Goal: Register for event/course

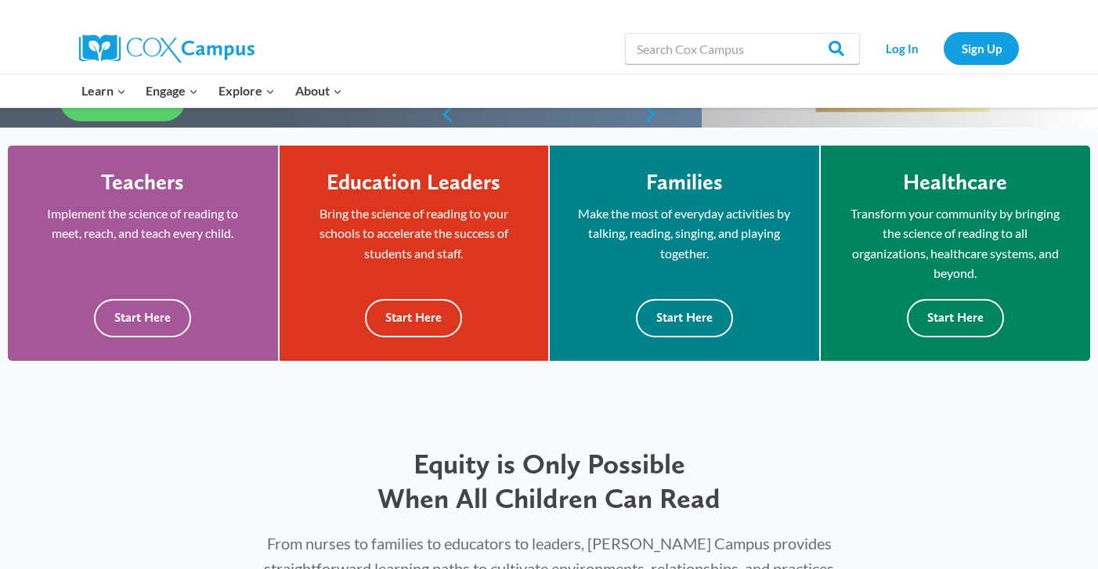
scroll to position [409, 0]
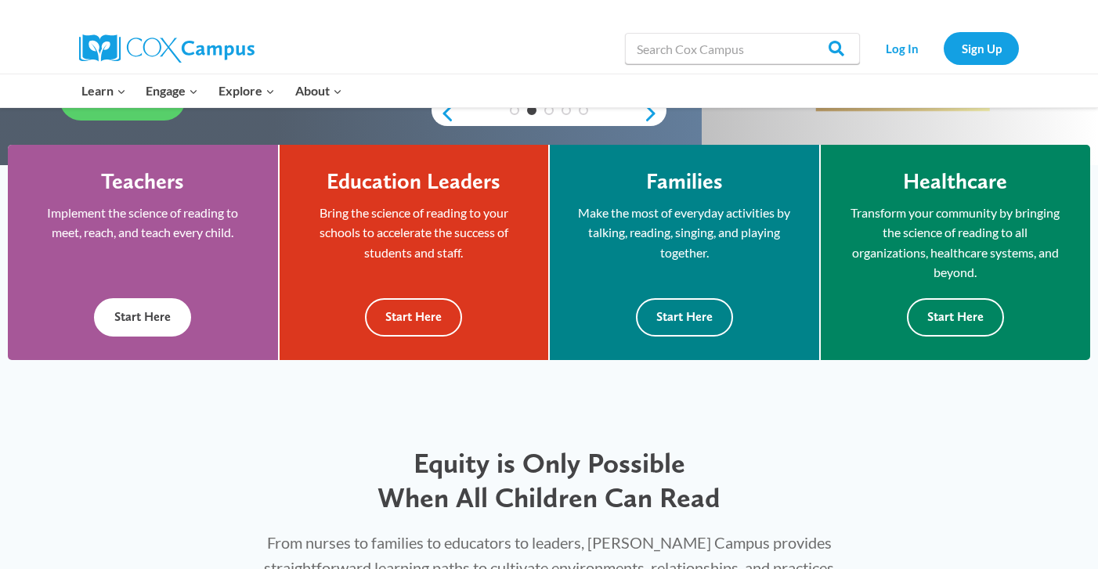
click at [175, 325] on button "Start Here" at bounding box center [142, 317] width 97 height 38
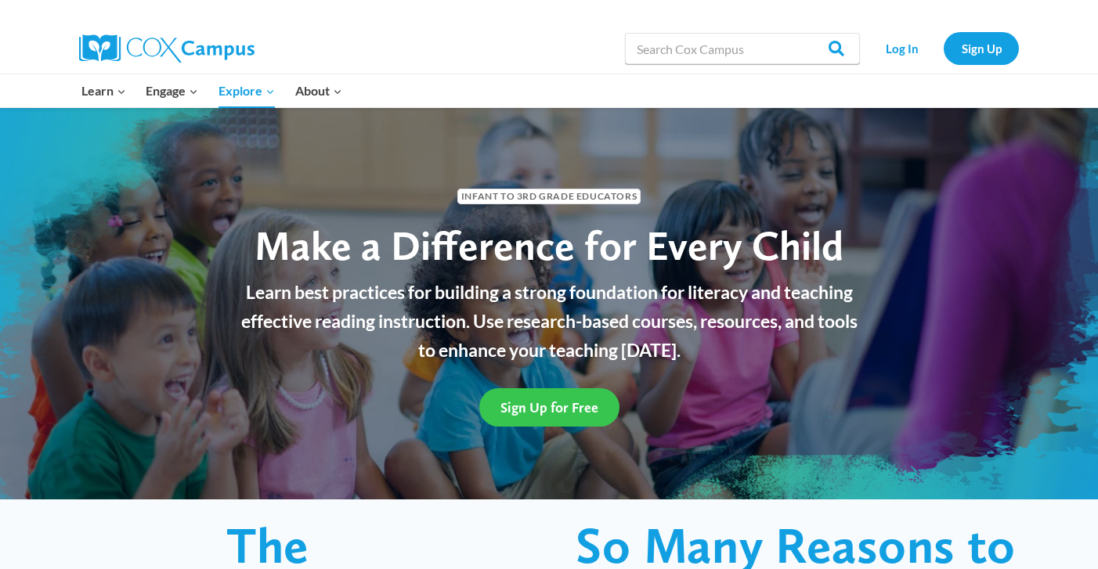
click at [557, 404] on span "Sign Up for Free" at bounding box center [549, 407] width 98 height 16
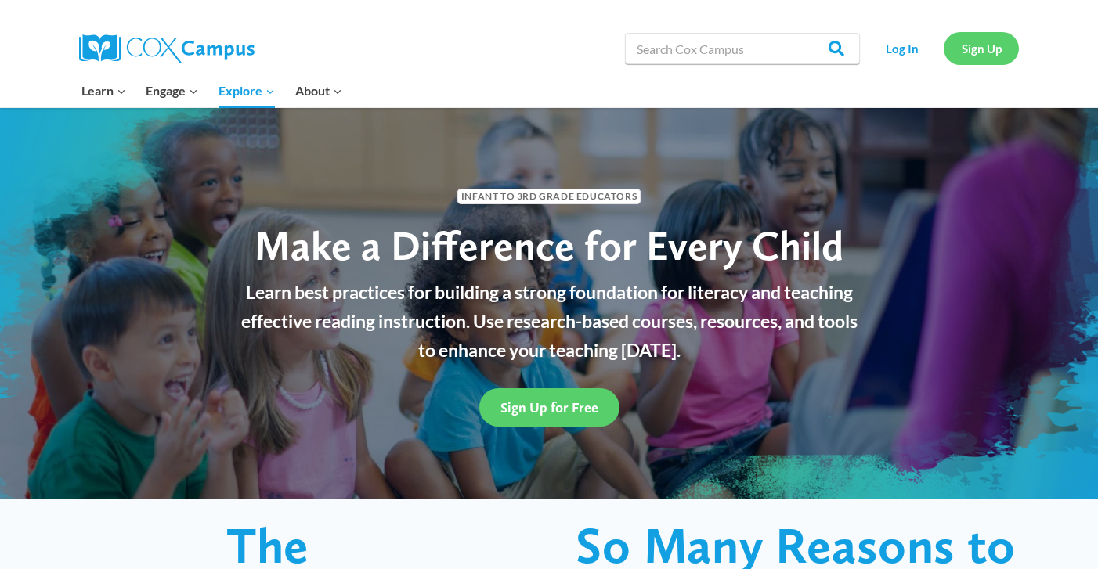
click at [979, 45] on link "Sign Up" at bounding box center [980, 48] width 75 height 32
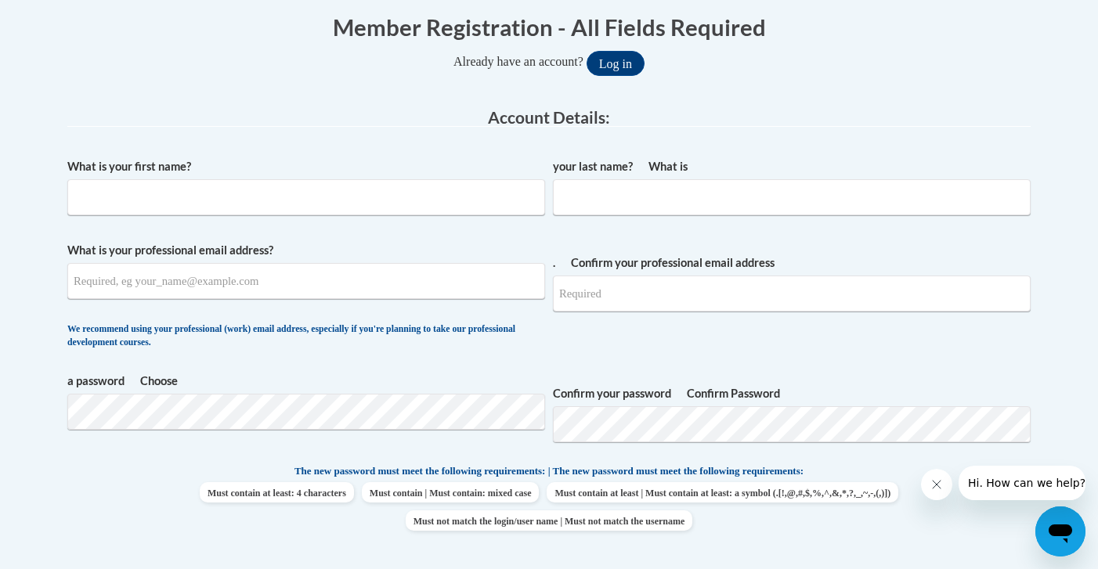
scroll to position [335, 0]
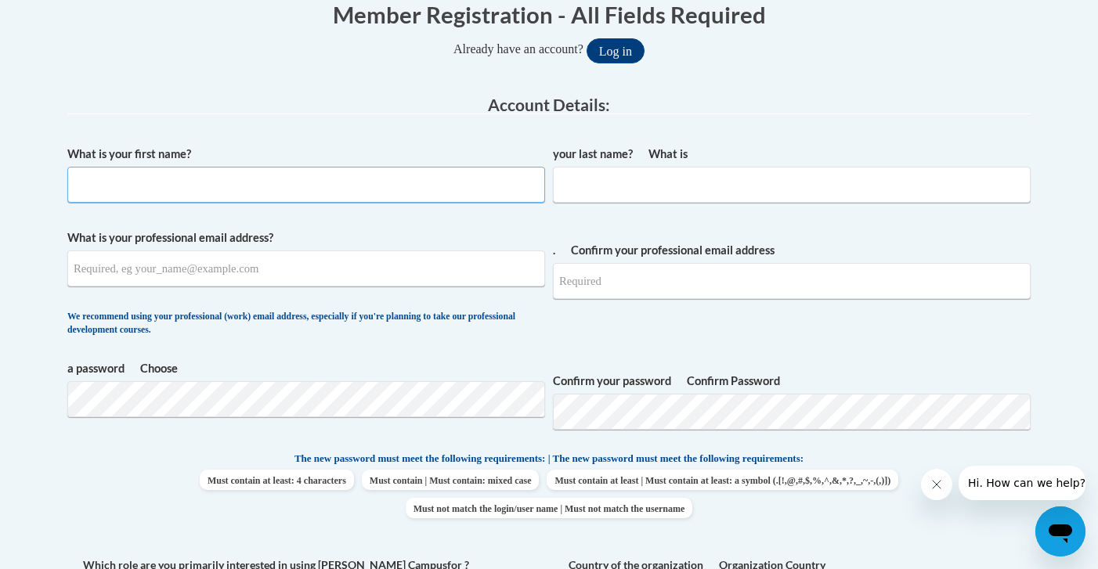
click at [418, 187] on input "What is your first name ?" at bounding box center [306, 185] width 478 height 36
type input "Arielle"
click at [670, 158] on font "What is" at bounding box center [667, 153] width 39 height 13
click at [670, 167] on input "What is your last name?" at bounding box center [792, 185] width 478 height 36
click at [655, 183] on input "What is your last name?" at bounding box center [792, 185] width 478 height 36
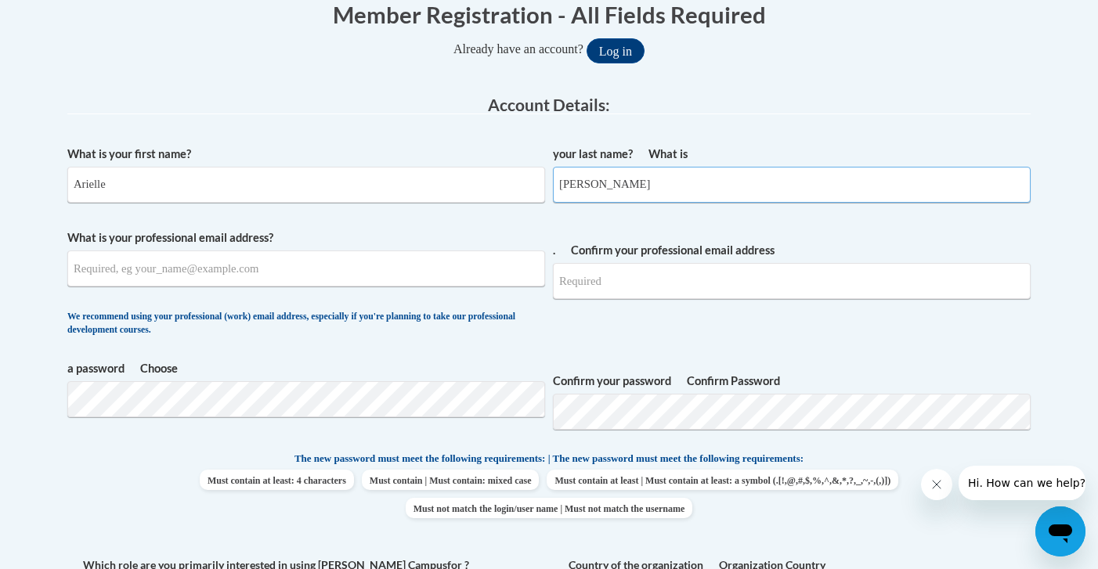
type input "Johnson"
click at [481, 276] on input "What is your professional email address ?" at bounding box center [306, 269] width 478 height 36
type input "ariellejohnson21703@gmail.com"
click at [731, 280] on input "Confirm your professional email address ." at bounding box center [792, 281] width 478 height 36
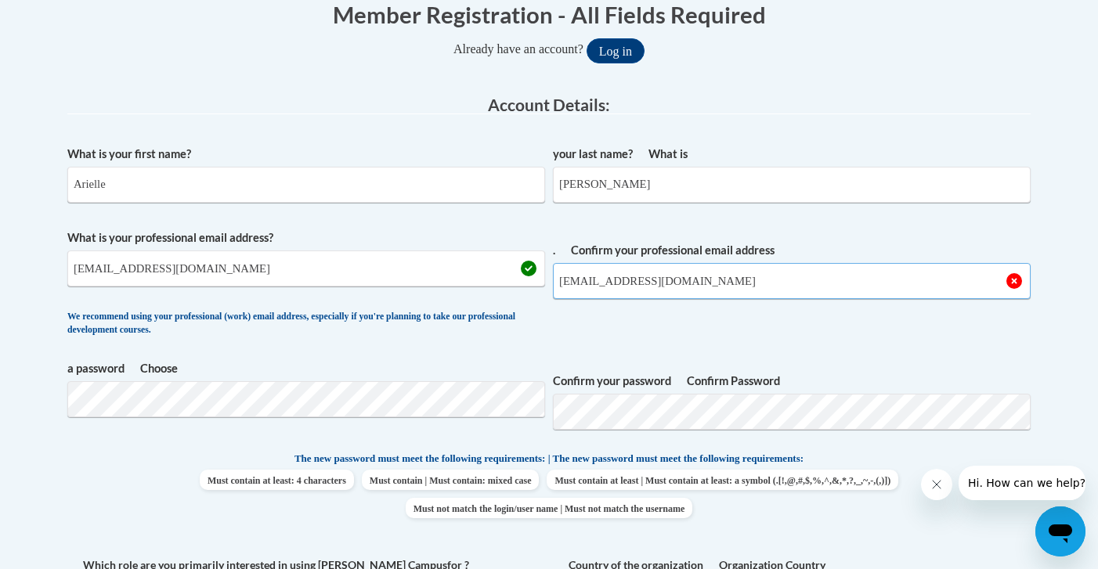
type input "ariellejohnson21703@gmail.com"
click at [722, 331] on span "Confirm your professional email address . ariellejohnson21703@gmail.com" at bounding box center [792, 286] width 478 height 115
click at [586, 38] on button "Log in" at bounding box center [615, 50] width 58 height 25
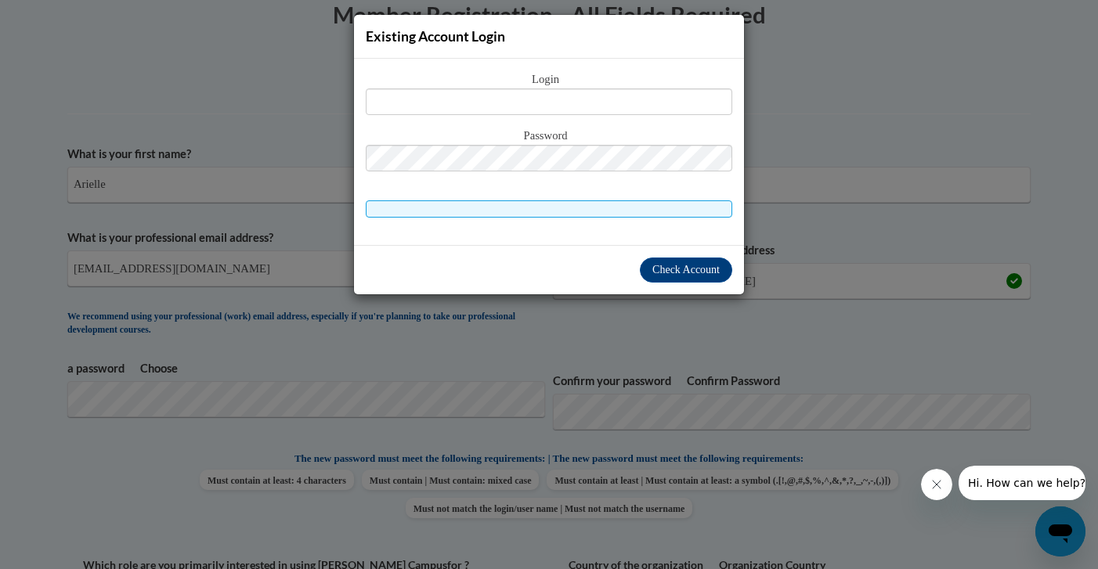
click at [669, 394] on div "Existing Account Login Login Password" at bounding box center [549, 284] width 1098 height 569
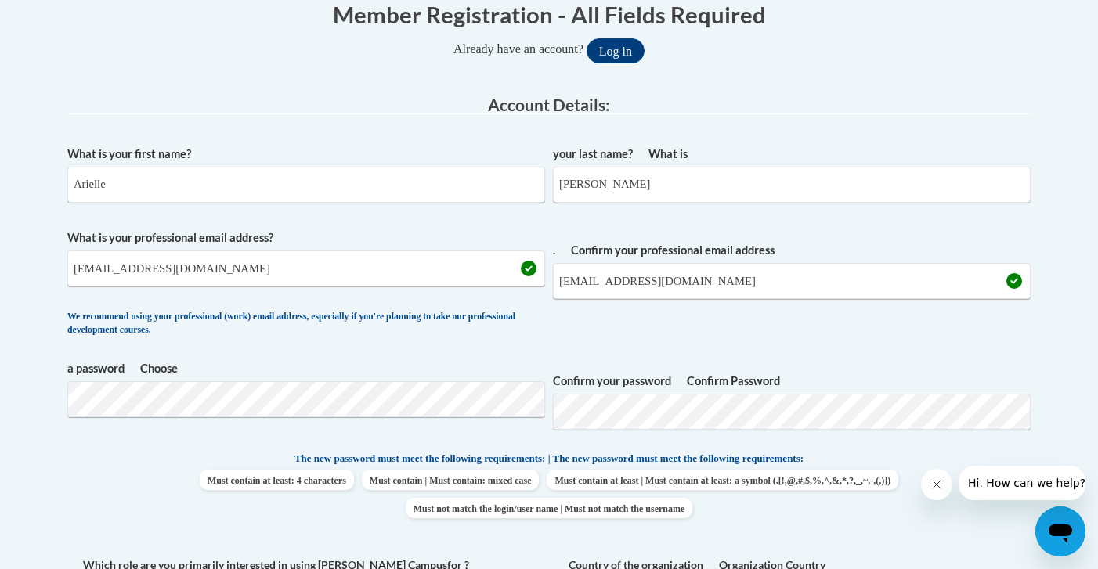
click at [761, 315] on span "Confirm your professional email address . ariellejohnson21703@gmail.com" at bounding box center [792, 286] width 478 height 115
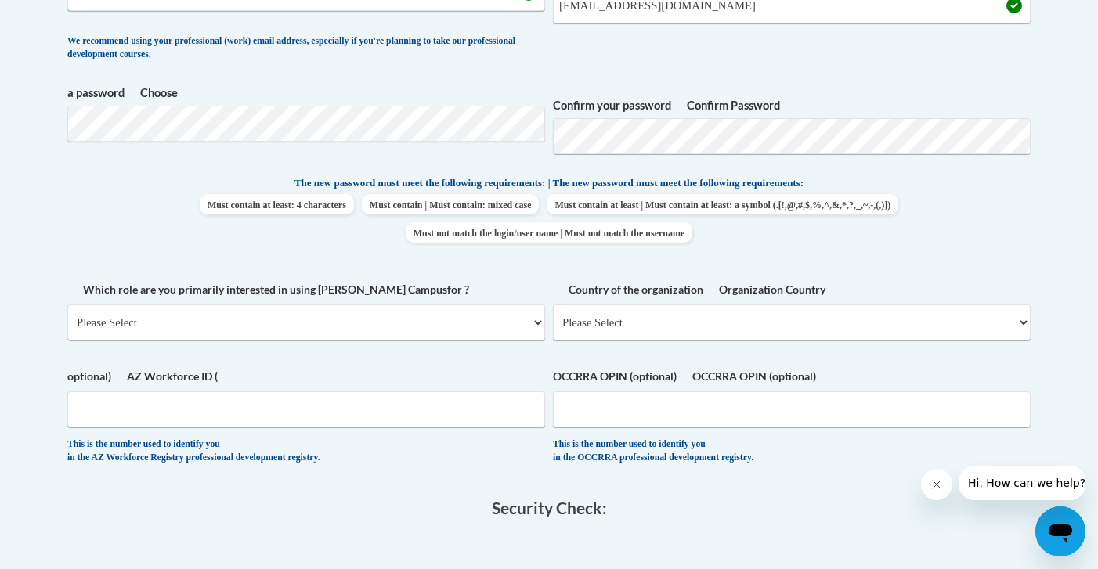
scroll to position [643, 0]
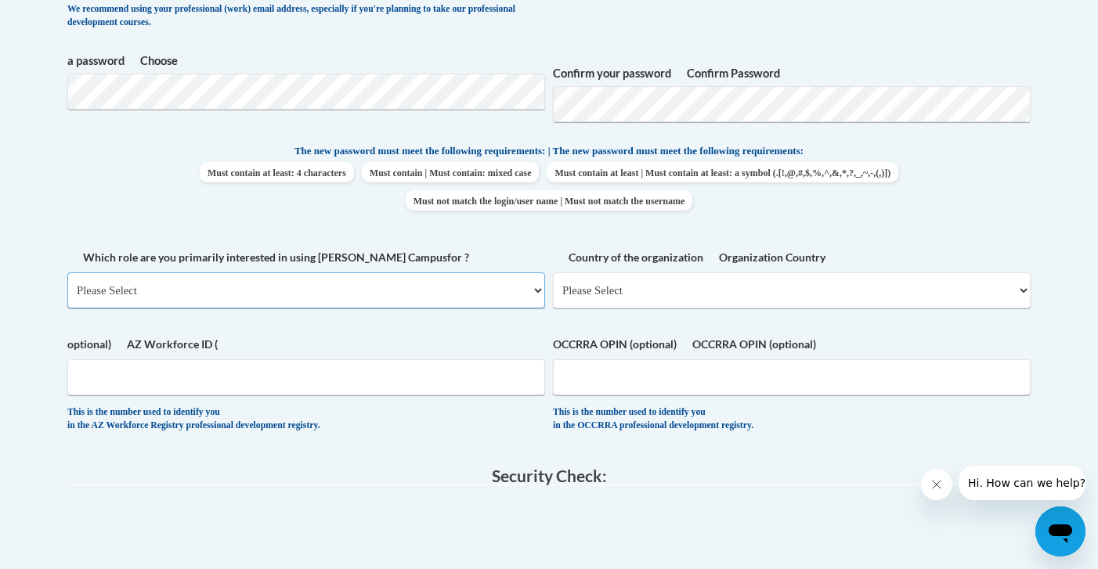
click at [435, 294] on select "Please Select College/University | Colegio/Universidad Community/Nonprofit Part…" at bounding box center [306, 290] width 478 height 36
select select "fbf2d438-af2f-41f8-98f1-81c410e29de3"
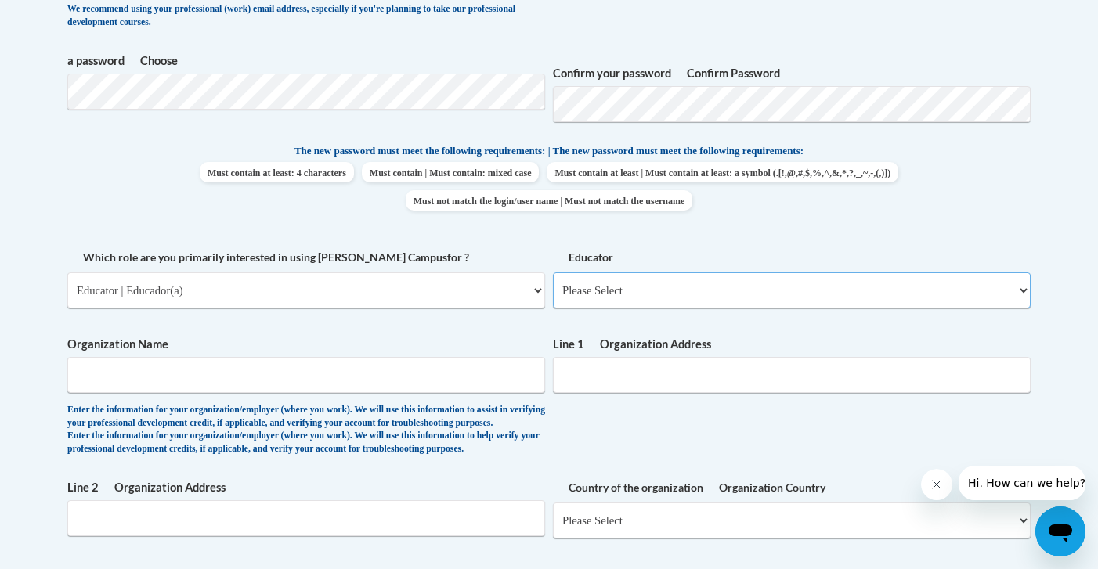
click at [645, 287] on select "Please Select Early Learning/Daycare Teacher/Family Home Care Provider Elementa…" at bounding box center [792, 290] width 478 height 36
select select "5e2af403-4f2c-4e49-a02f-103e55d7b75b"
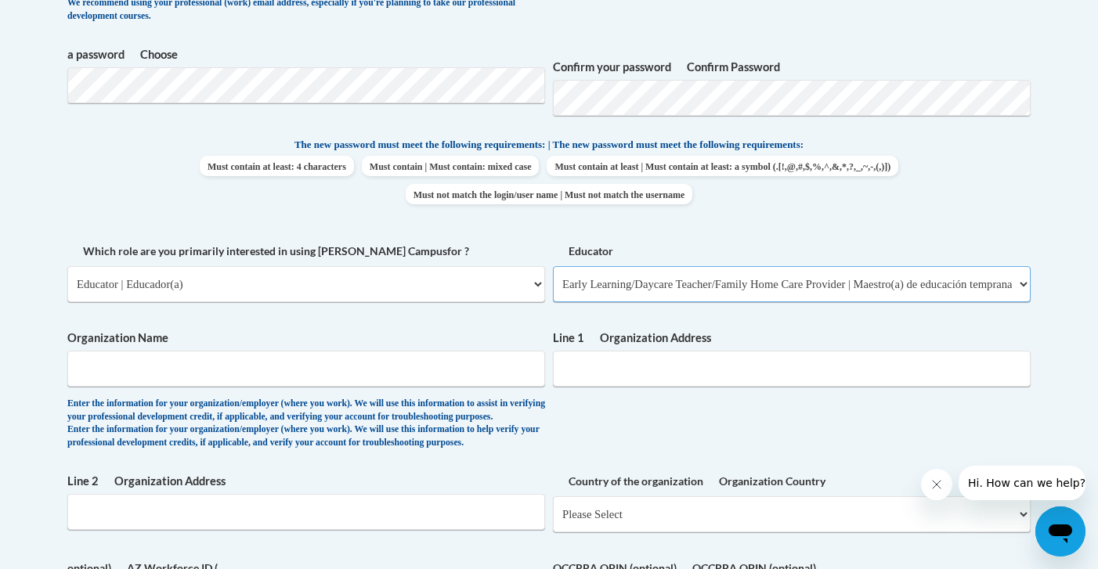
scroll to position [650, 0]
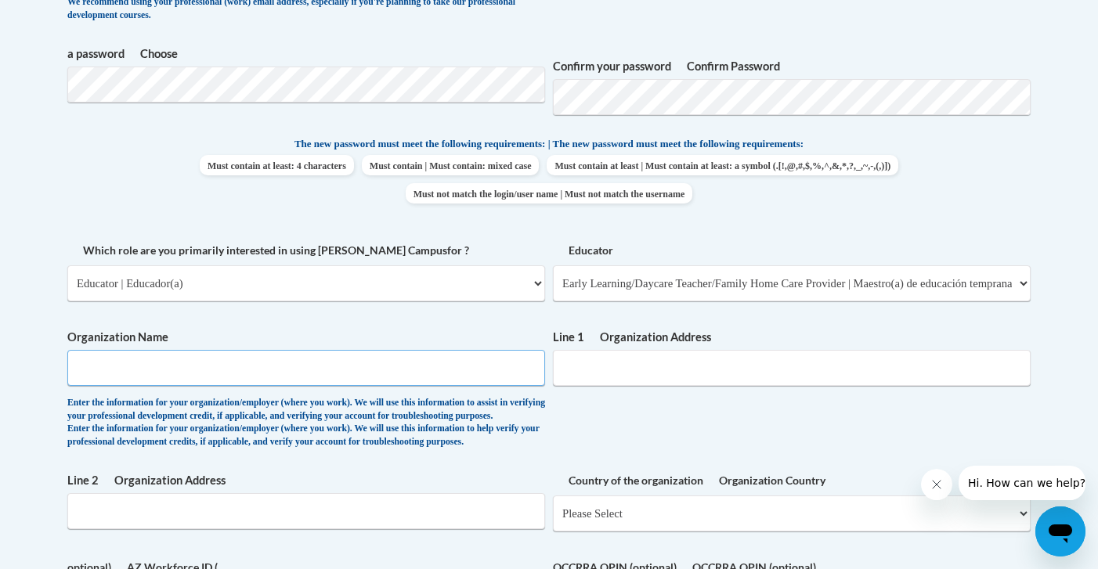
click at [430, 366] on input "Organization Name" at bounding box center [306, 368] width 478 height 36
type input "Country Kids Child Development Center"
click at [598, 424] on div "What is your first name ? Arielle What is your last name? Johnson What is your …" at bounding box center [548, 247] width 963 height 849
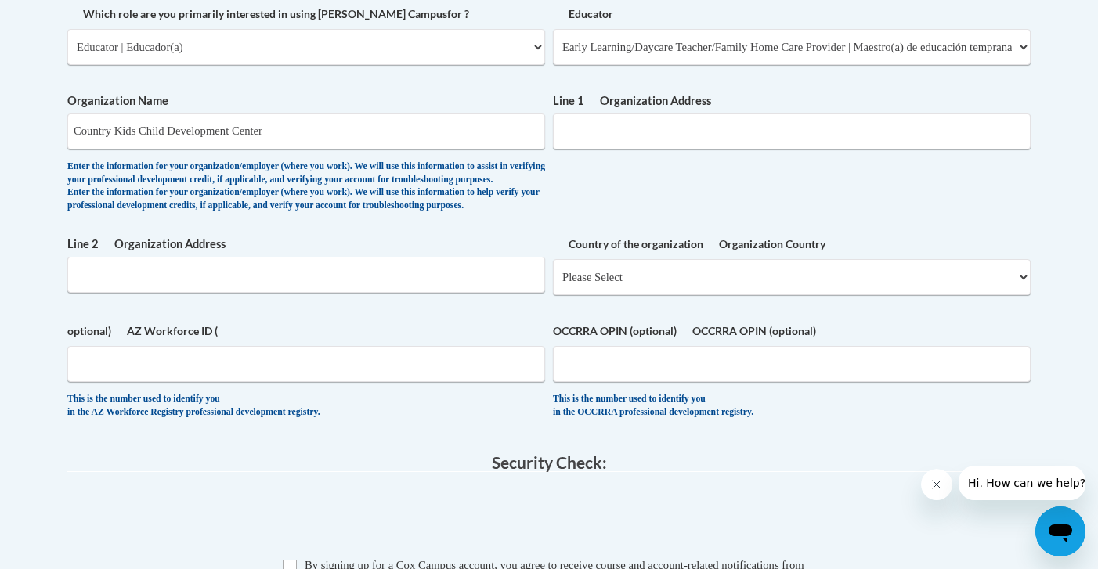
scroll to position [881, 0]
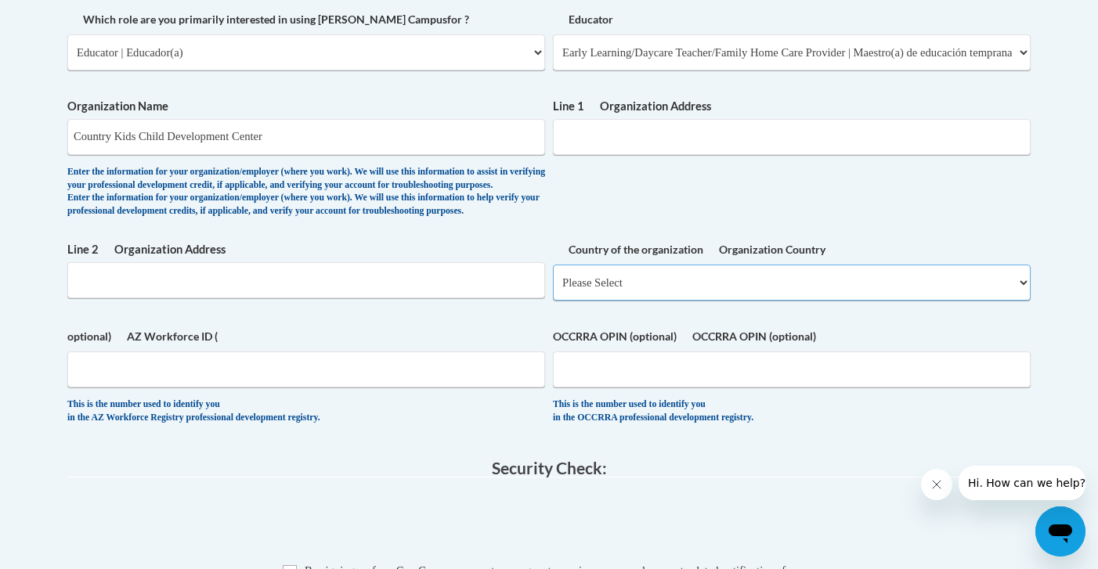
click at [615, 301] on select "Please Select United States | United States Outside the United States | Outside…" at bounding box center [792, 283] width 478 height 36
select select "ad49bcad-a171-4b2e-b99c-48b446064914"
select select
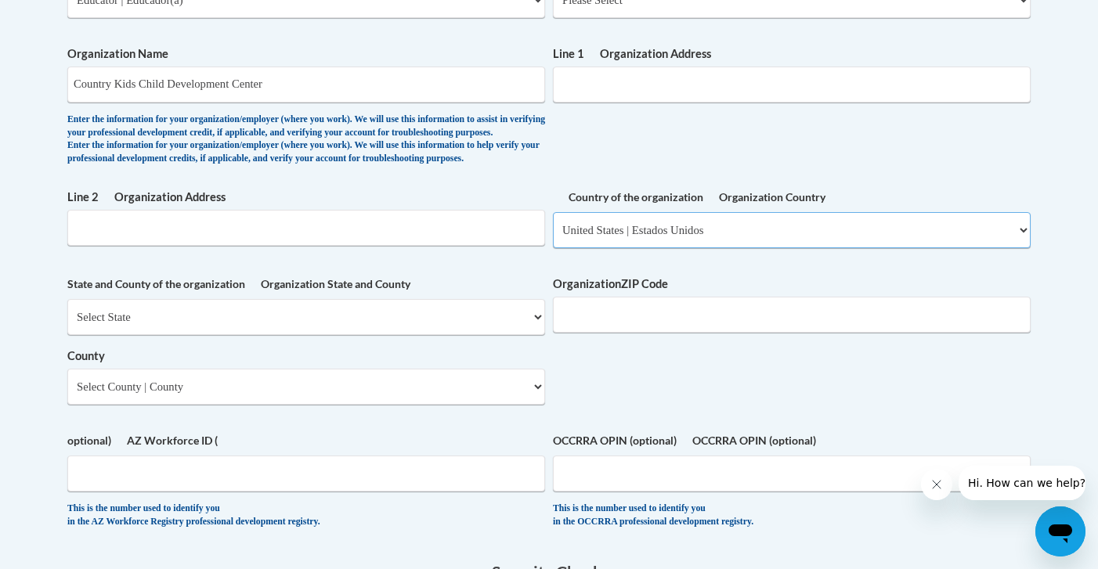
scroll to position [929, 0]
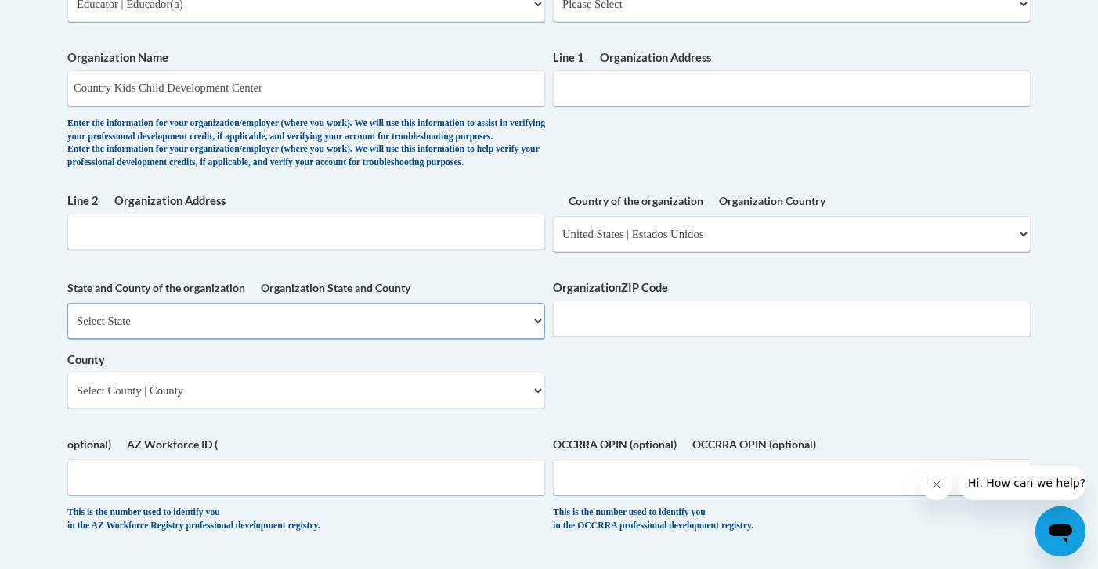
click at [517, 339] on select "Select State Alabama Alaska Arizona Arkansas California Colorado Connecticut De…" at bounding box center [306, 321] width 478 height 36
select select "Massachusetts"
click at [424, 409] on select "Select County Barnstable Berkshire Bristol Dukes Essex Franklin Hampden Hampshi…" at bounding box center [306, 391] width 478 height 36
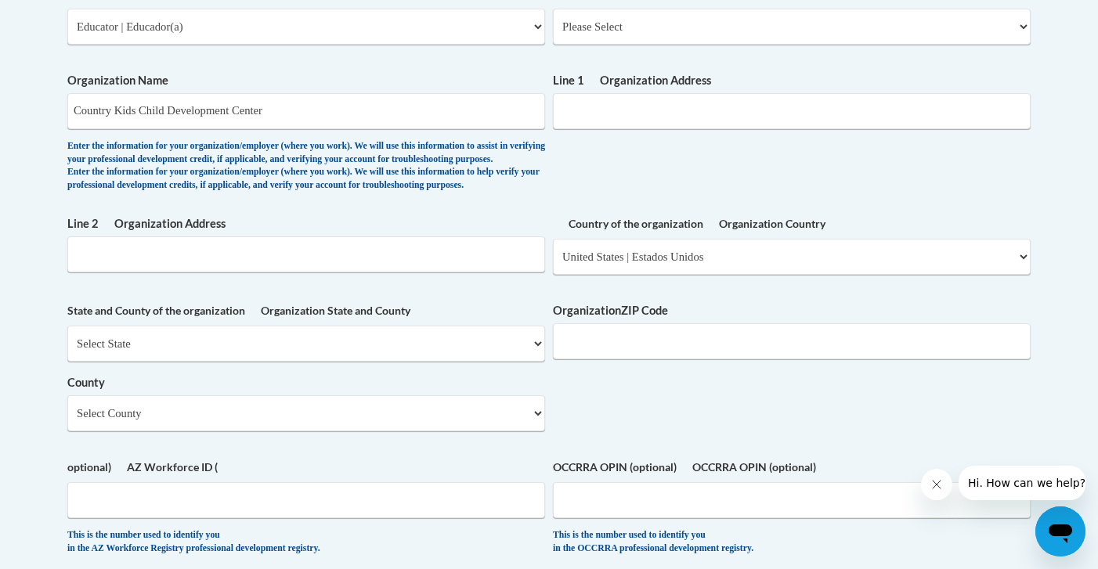
click at [569, 420] on div "What is your first name ? Arielle What is your last name? Johnson What is your …" at bounding box center [548, 68] width 963 height 1005
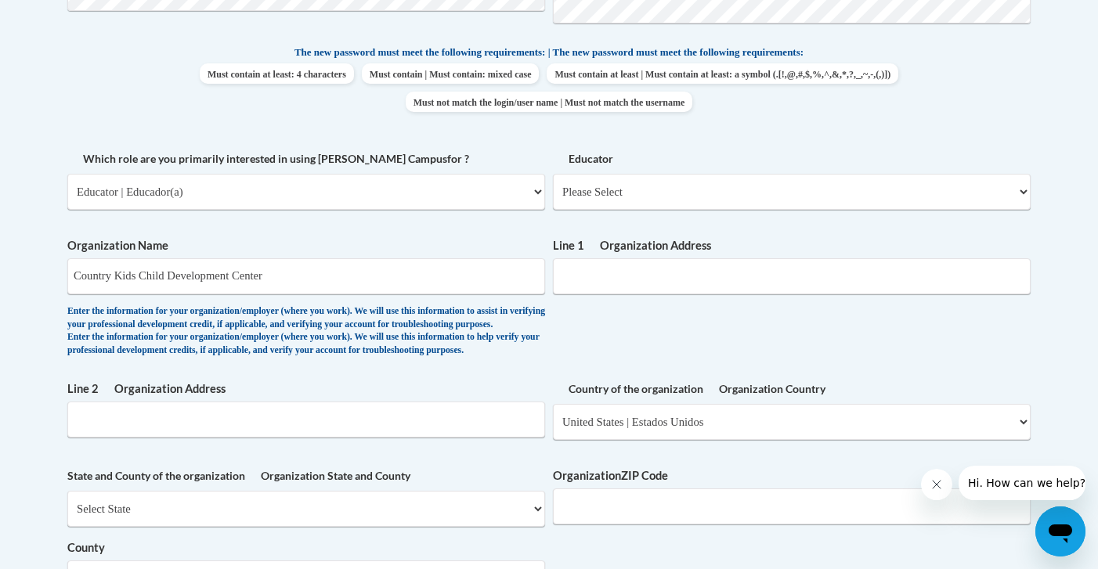
scroll to position [746, 0]
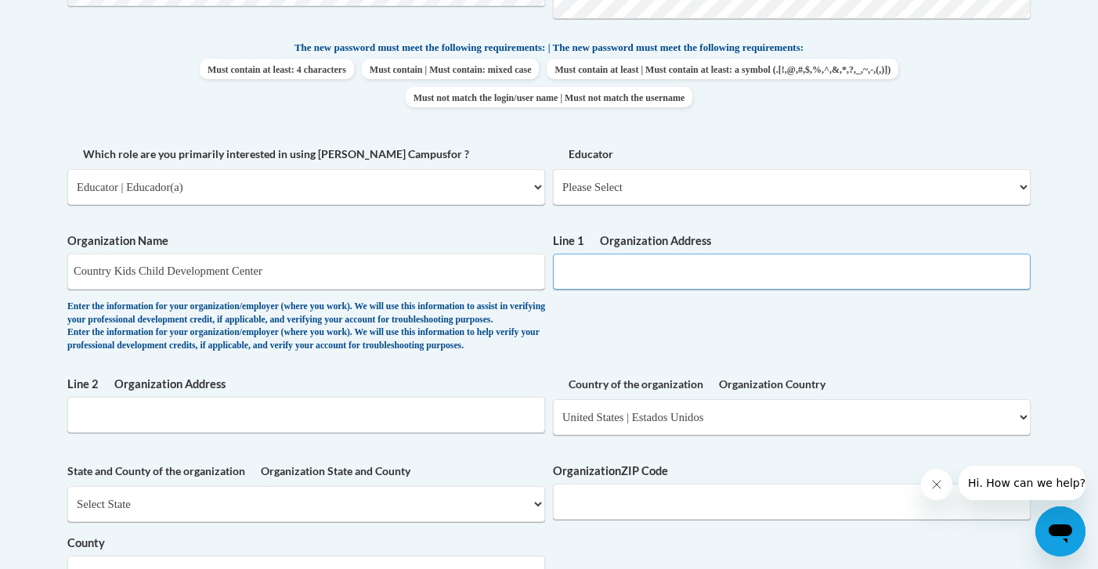
click at [599, 281] on input "Organization Address Line 1" at bounding box center [792, 272] width 478 height 36
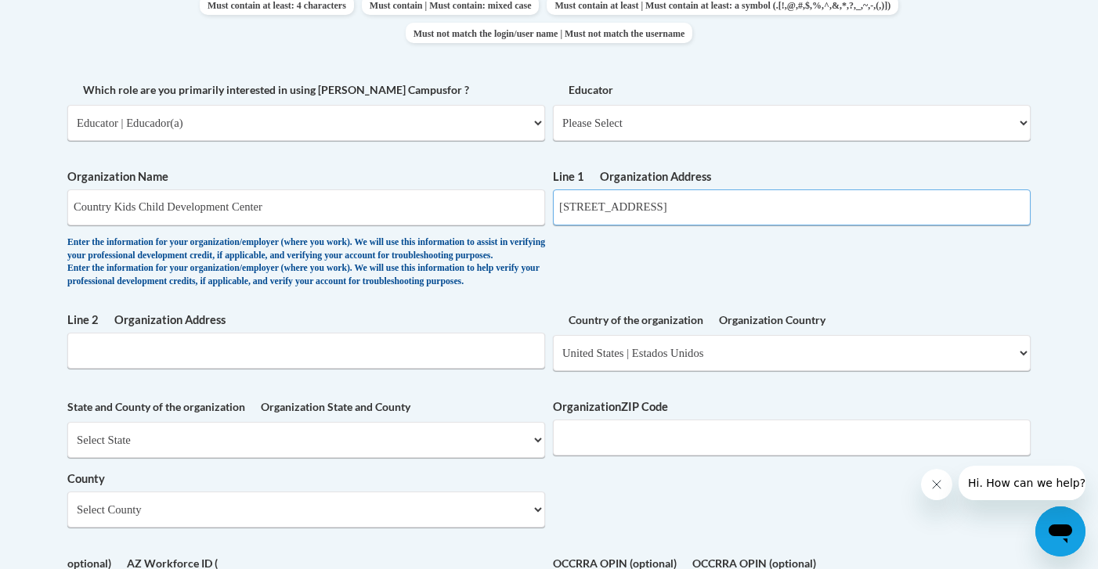
type input "501 Main Street"
click at [518, 422] on div "What is your first name ? Arielle What is your last name? Johnson What is your …" at bounding box center [548, 165] width 963 height 1005
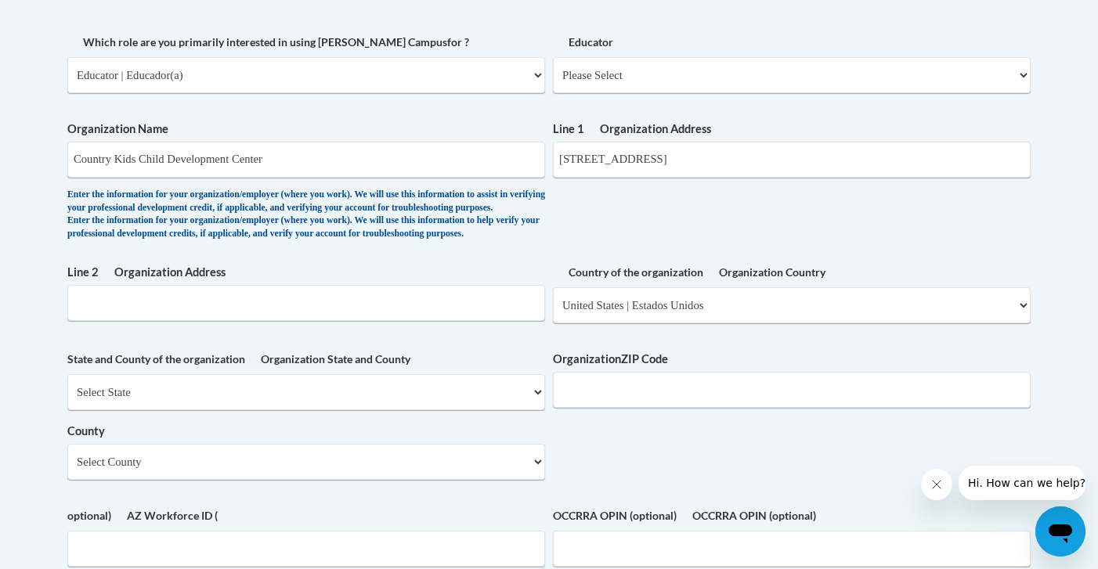
scroll to position [860, 0]
click at [595, 404] on input "Organization ZIP Code" at bounding box center [792, 388] width 478 height 36
type input "01450"
click at [618, 460] on div "What is your first name ? Arielle What is your last name? Johnson What is your …" at bounding box center [548, 115] width 963 height 1005
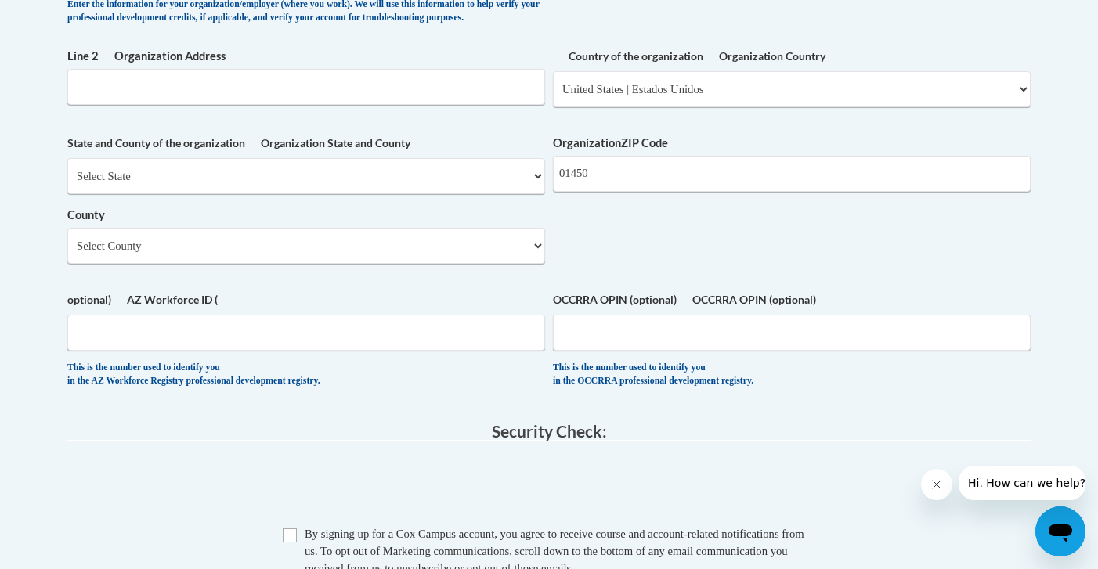
scroll to position [1077, 0]
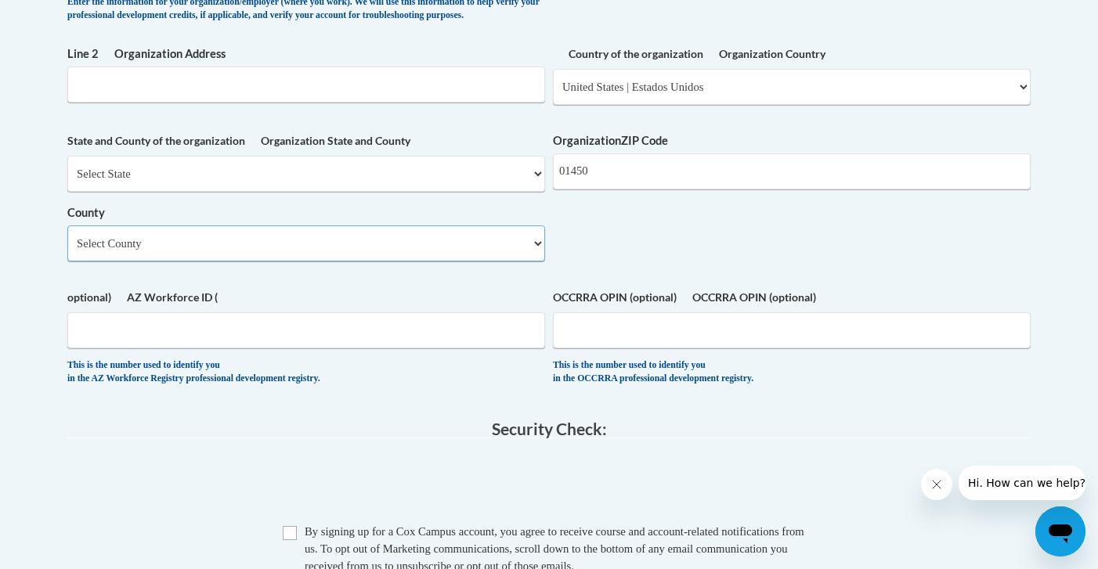
click at [489, 262] on select "Select County Barnstable Berkshire Bristol Dukes Essex Franklin Hampden Hampshi…" at bounding box center [306, 243] width 478 height 36
click at [374, 262] on select "Select County Barnstable Berkshire Bristol Dukes Essex Franklin Hampden Hampshi…" at bounding box center [306, 243] width 478 height 36
select select "Middlesex"
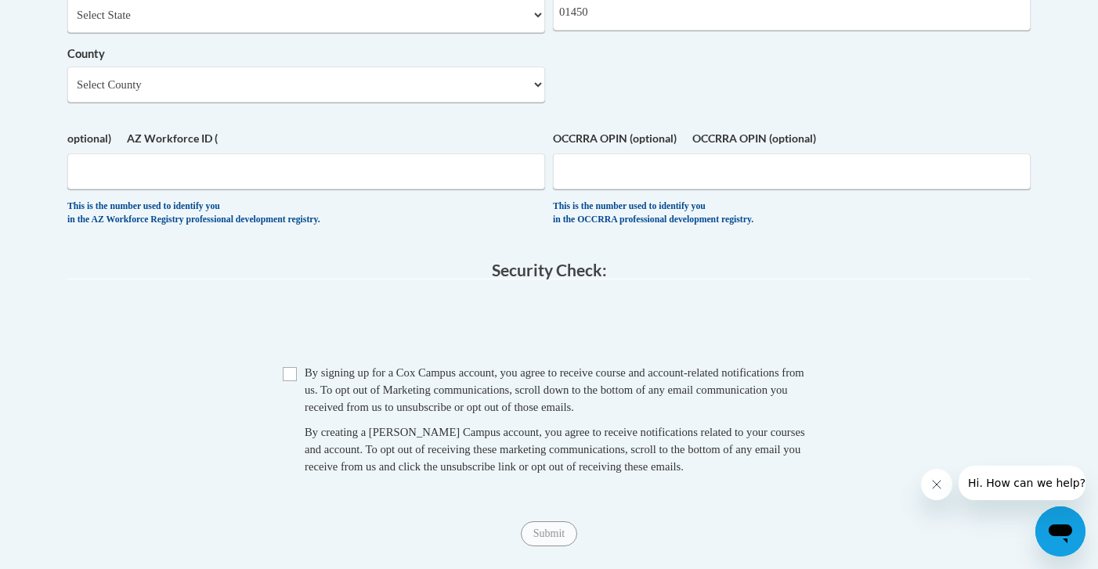
scroll to position [1237, 0]
click at [290, 380] on input "Checkbox" at bounding box center [290, 373] width 14 height 14
checkbox input "true"
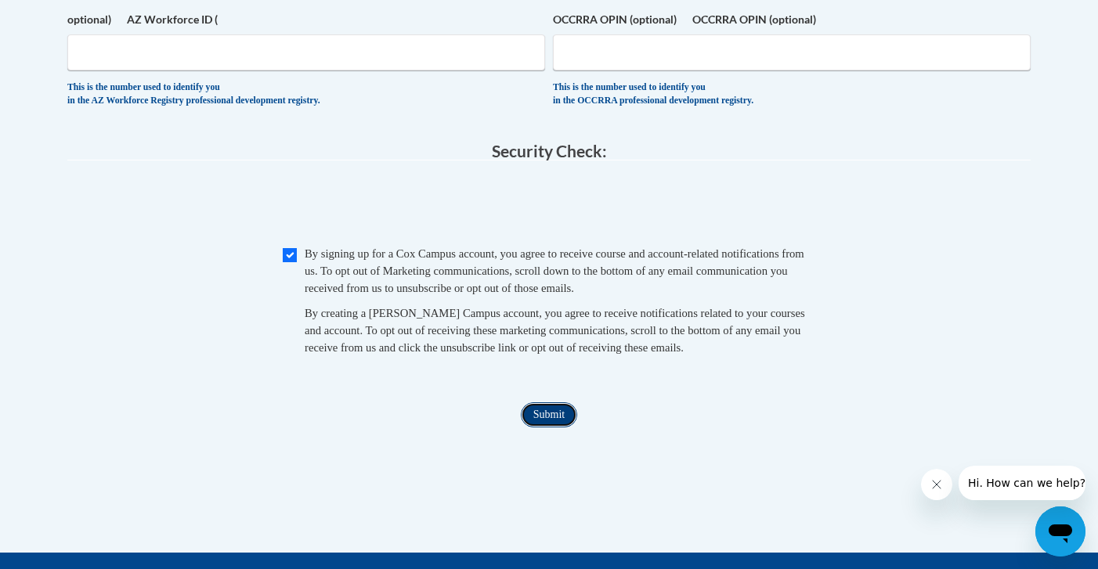
click at [545, 427] on input "Submit" at bounding box center [549, 414] width 56 height 25
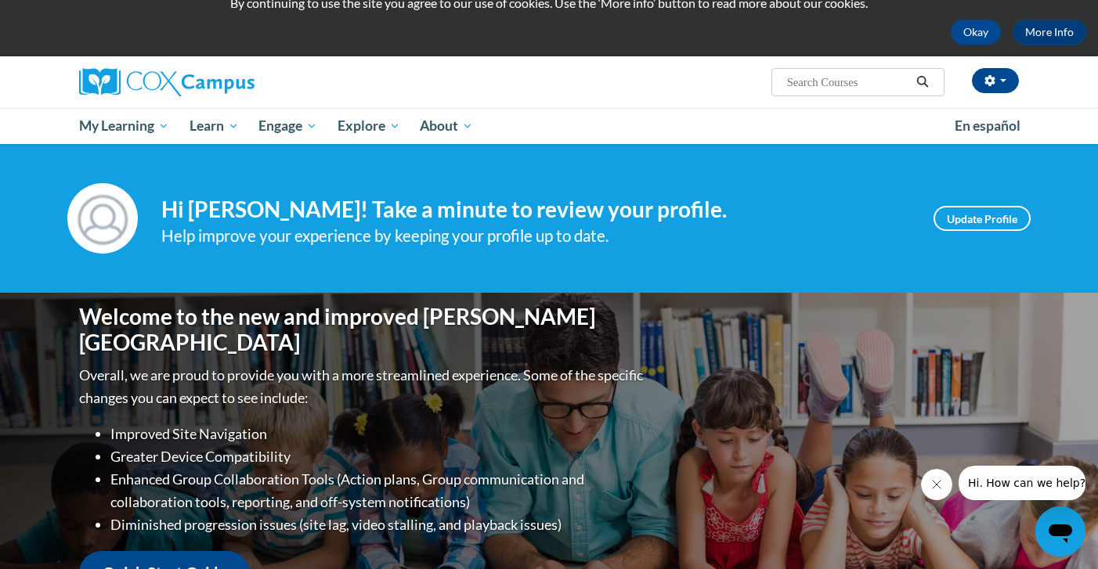
scroll to position [70, 0]
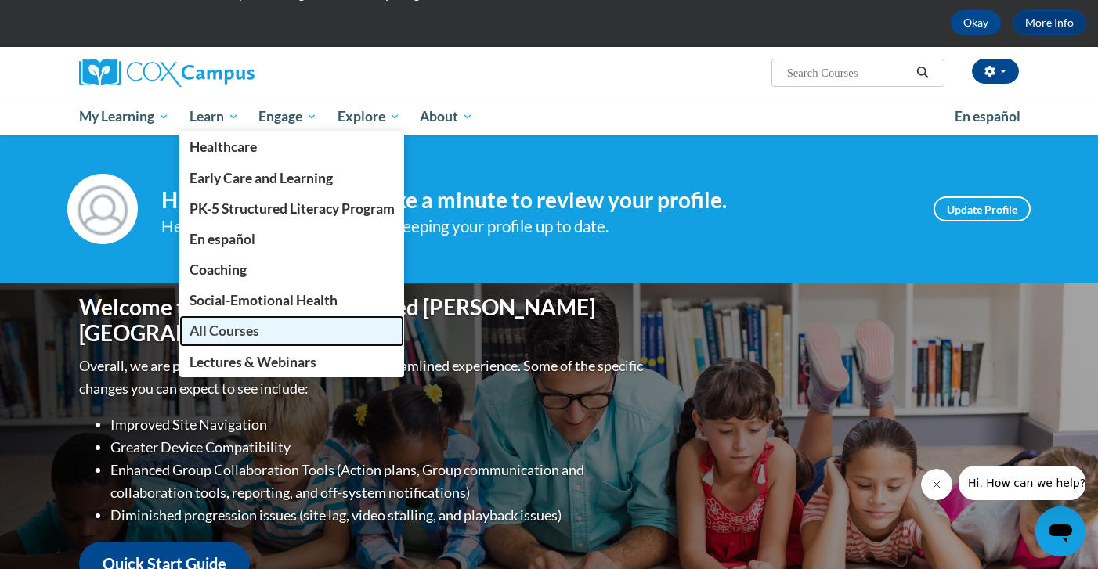
click at [249, 340] on link "All Courses" at bounding box center [291, 331] width 225 height 31
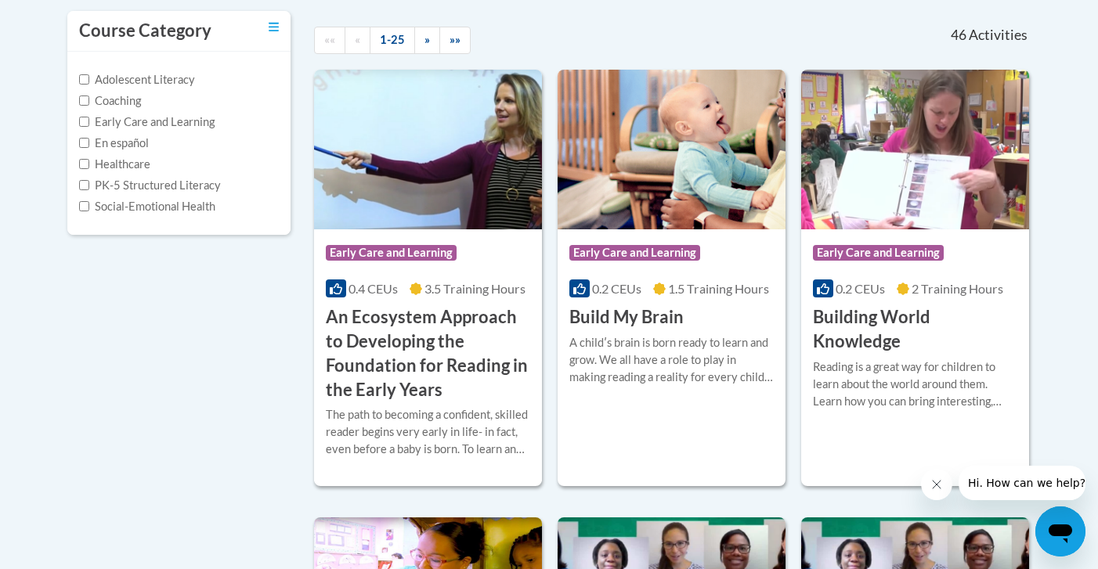
scroll to position [341, 0]
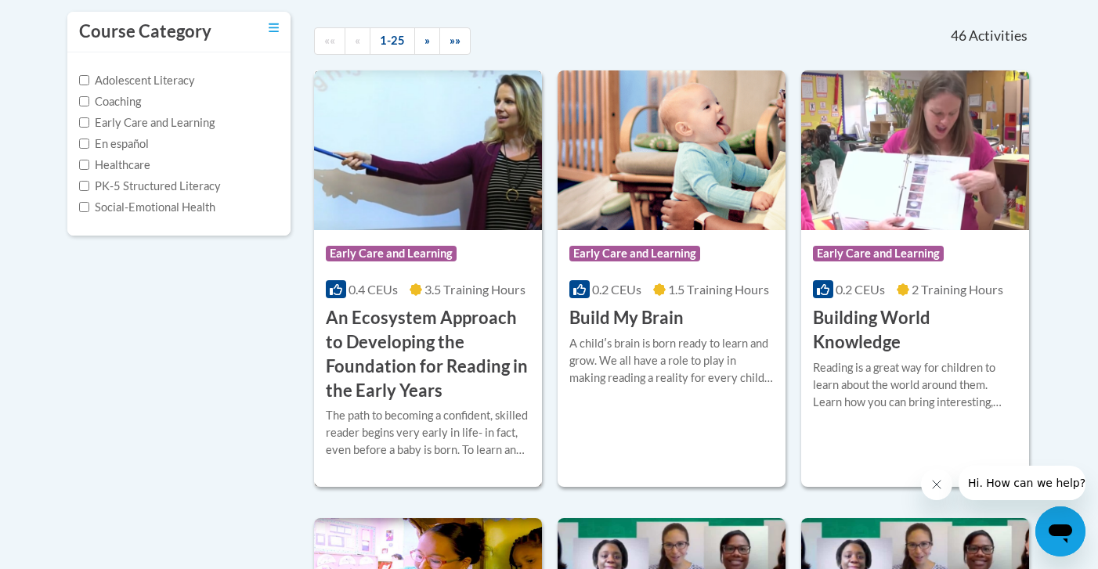
click at [368, 329] on h3 "An Ecosystem Approach to Developing the Foundation for Reading in the Early Yea…" at bounding box center [428, 354] width 204 height 96
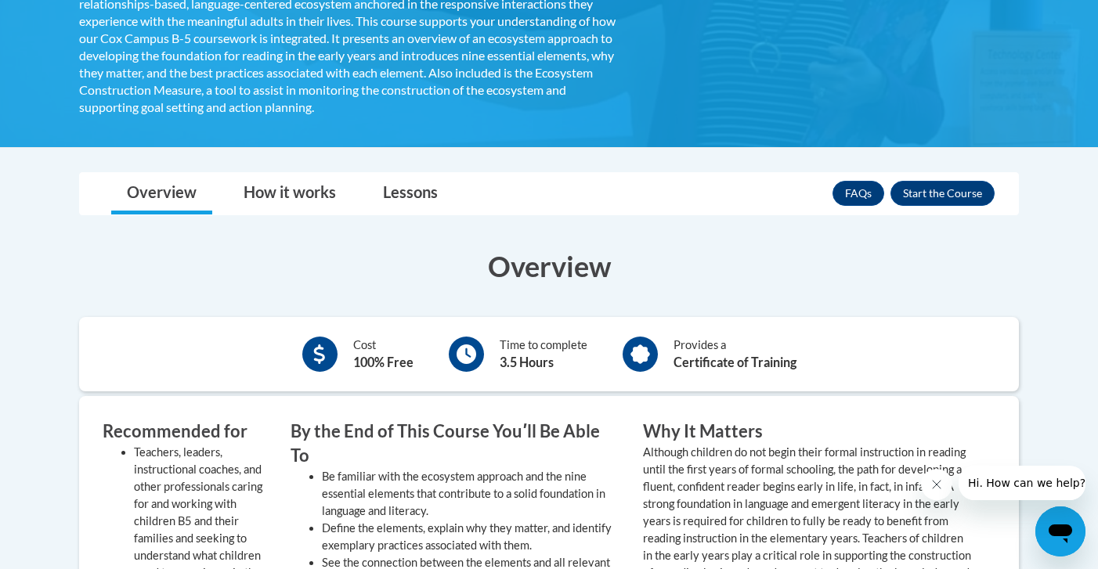
scroll to position [456, 0]
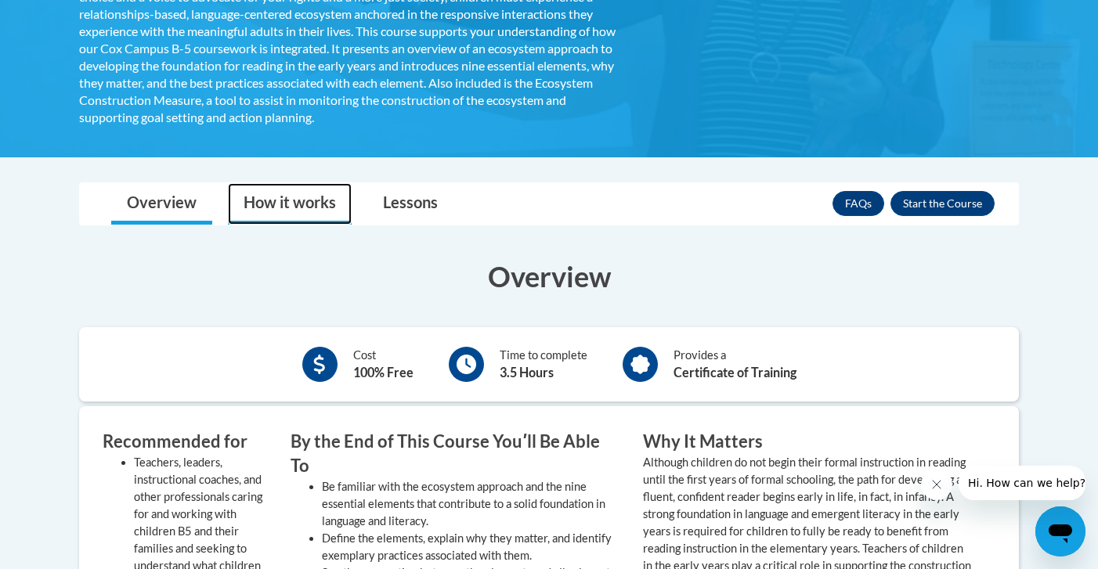
click at [324, 200] on link "How it works" at bounding box center [290, 203] width 124 height 41
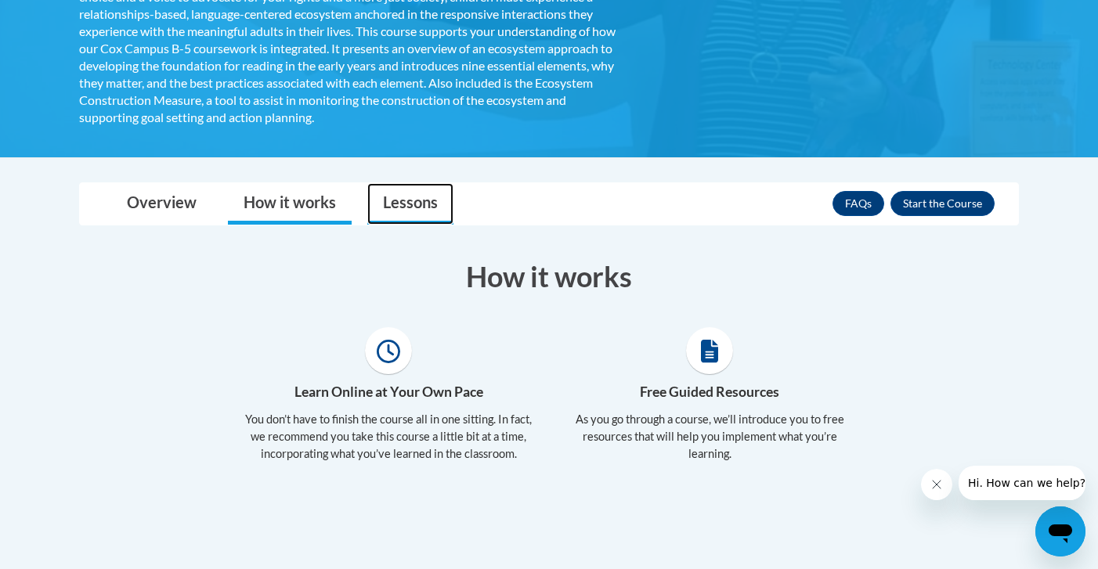
click at [402, 209] on link "Lessons" at bounding box center [410, 203] width 86 height 41
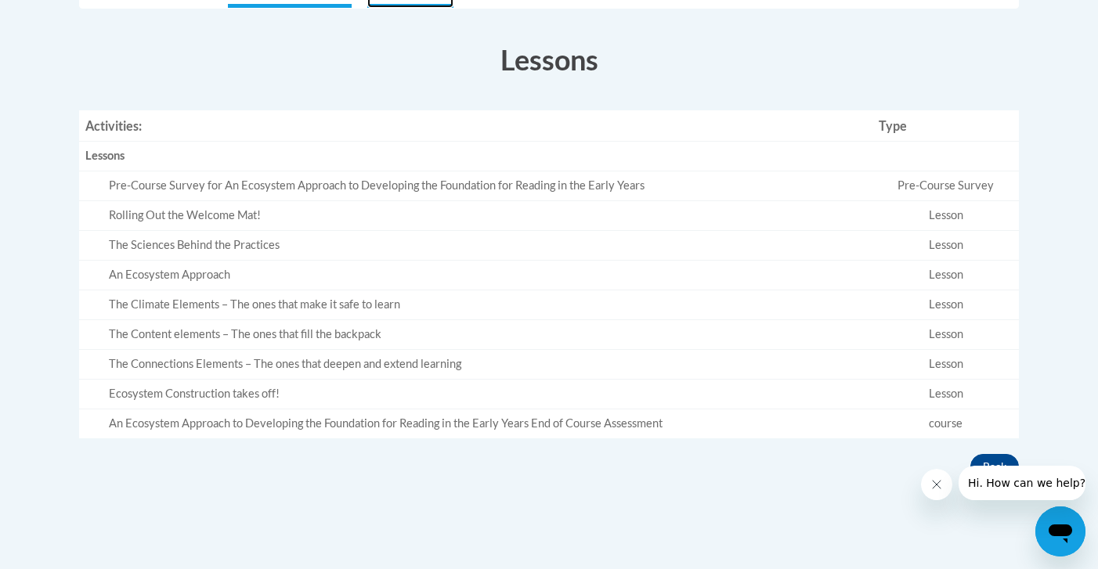
scroll to position [672, 0]
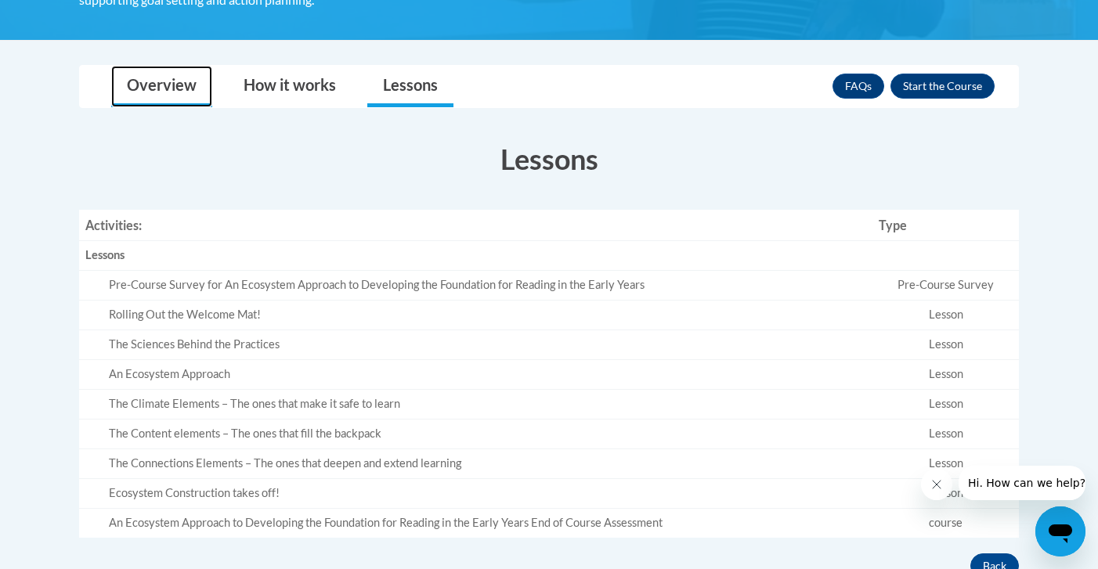
click at [171, 89] on link "Overview" at bounding box center [161, 86] width 101 height 41
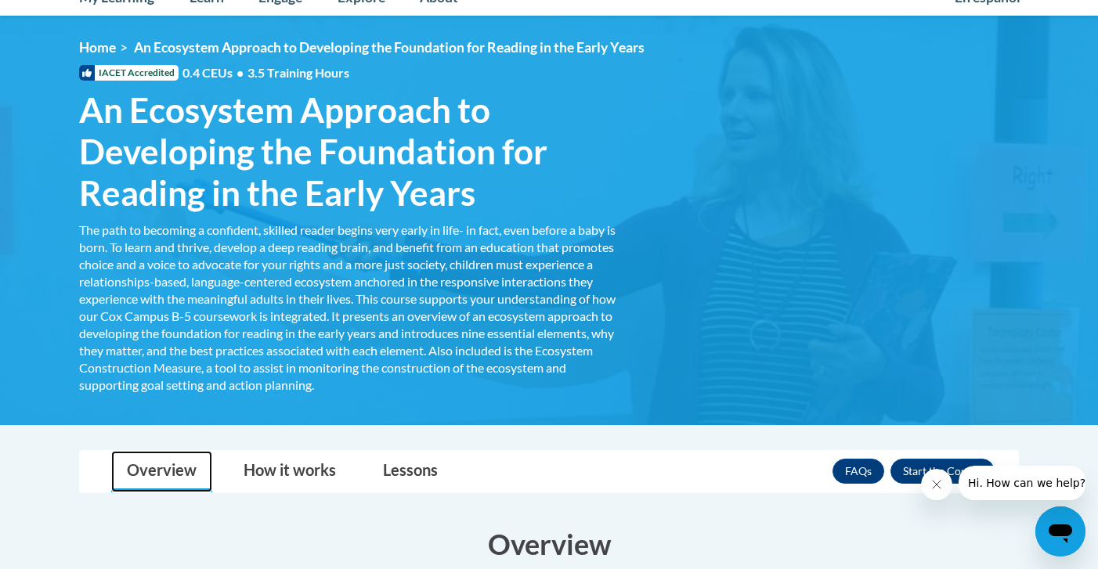
scroll to position [192, 0]
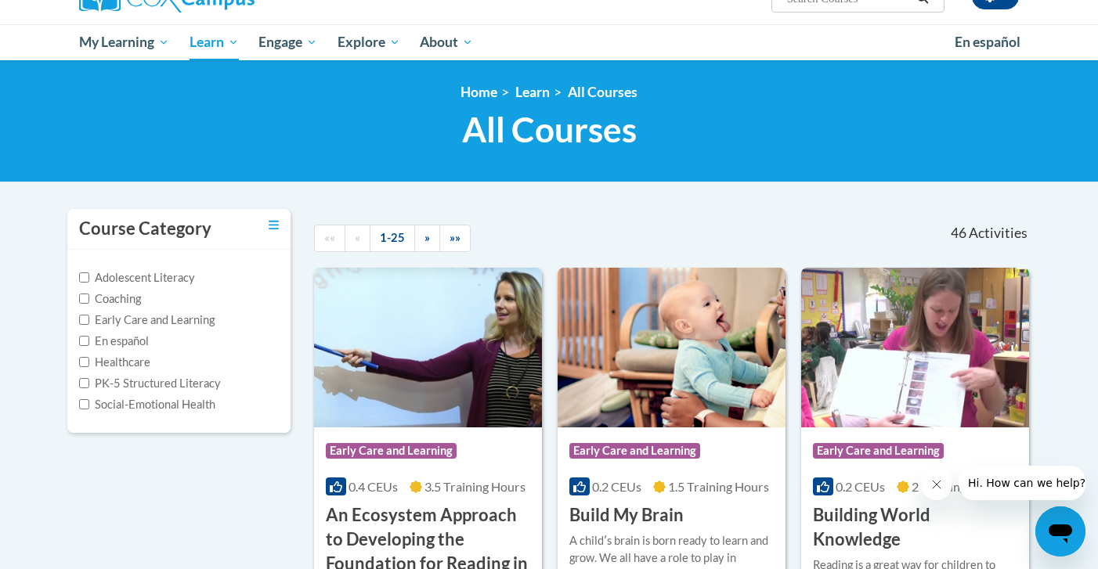
scroll to position [143, 0]
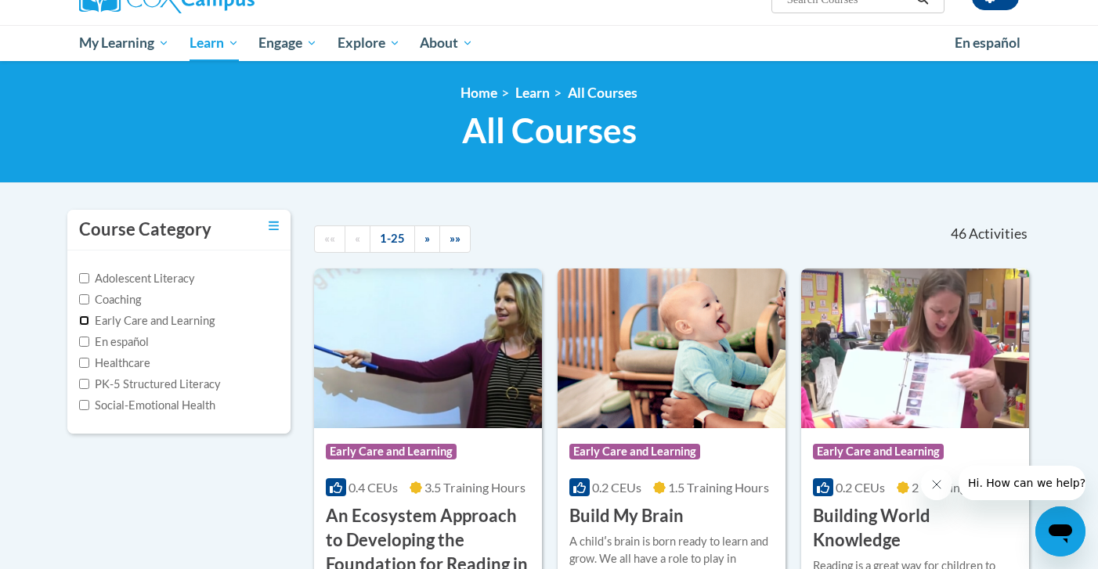
click at [83, 321] on input "Early Care and Learning" at bounding box center [84, 321] width 10 height 10
checkbox input "true"
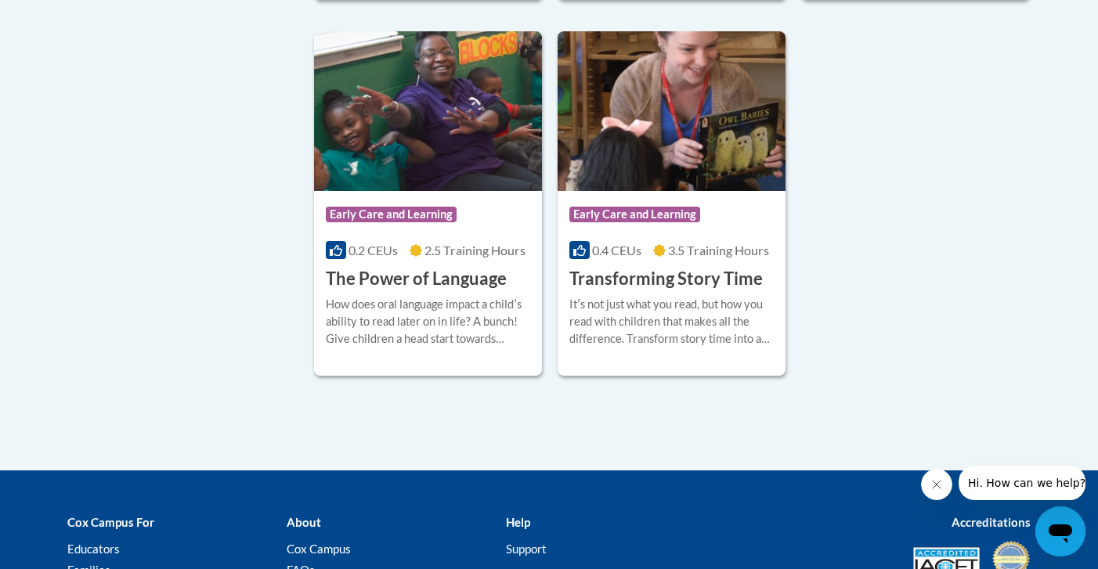
scroll to position [2517, 0]
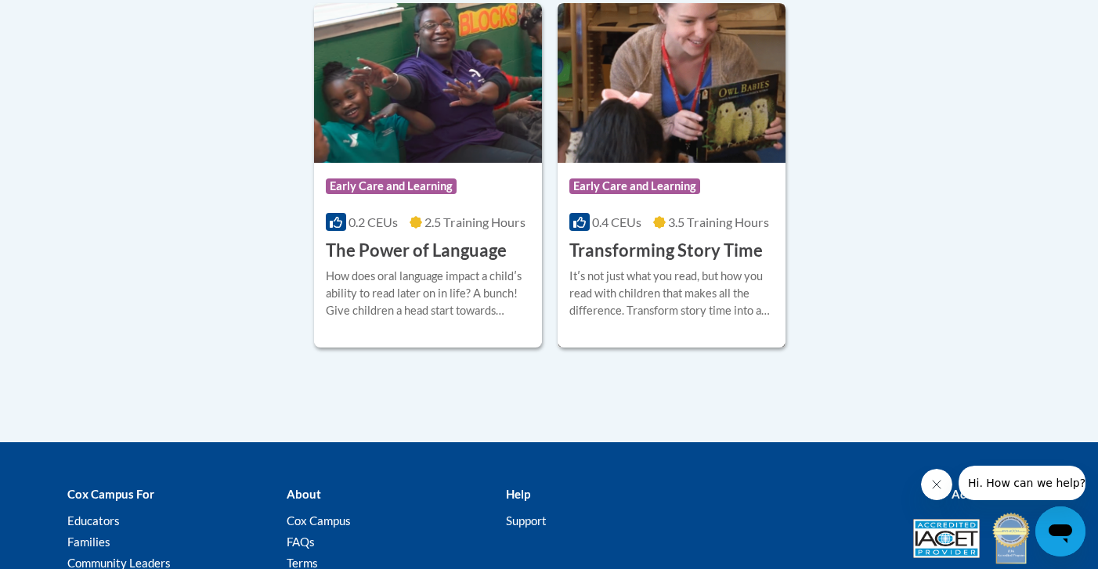
click at [626, 263] on h3 "Transforming Story Time" at bounding box center [665, 251] width 193 height 24
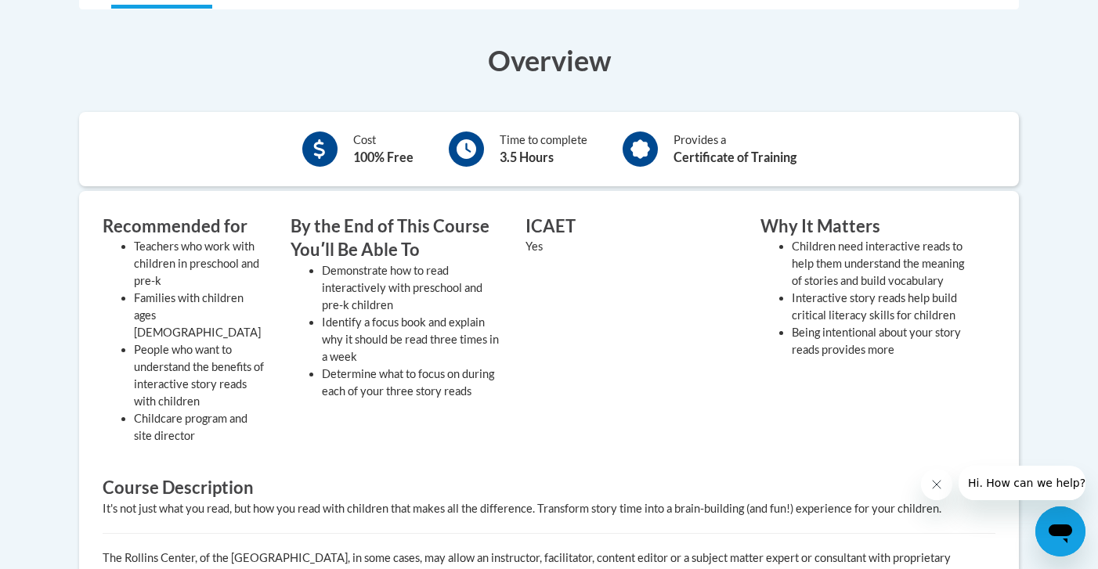
scroll to position [228, 0]
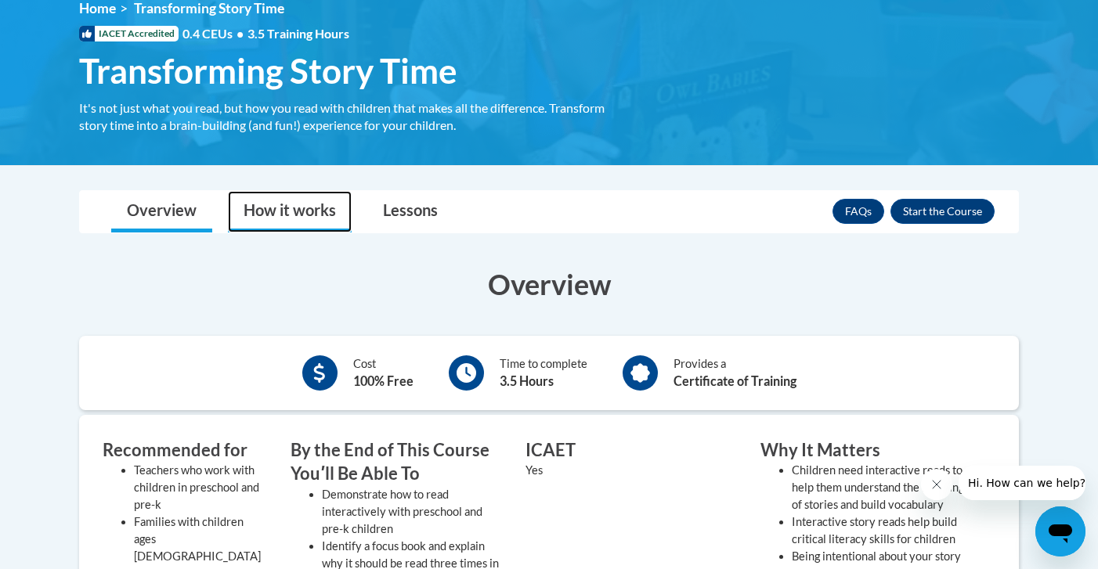
click at [337, 205] on link "How it works" at bounding box center [290, 211] width 124 height 41
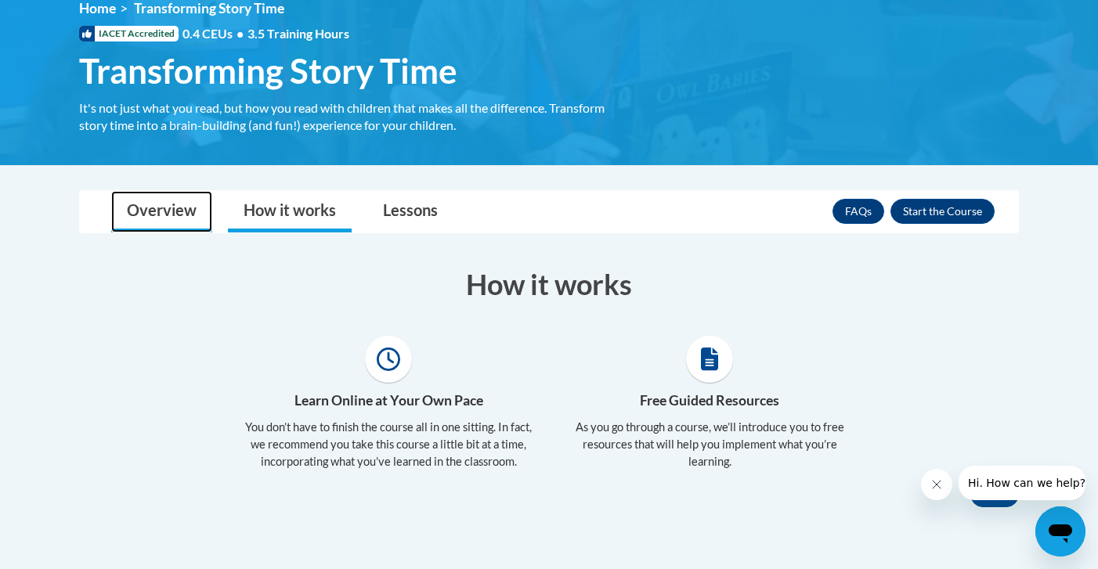
click at [177, 206] on link "Overview" at bounding box center [161, 211] width 101 height 41
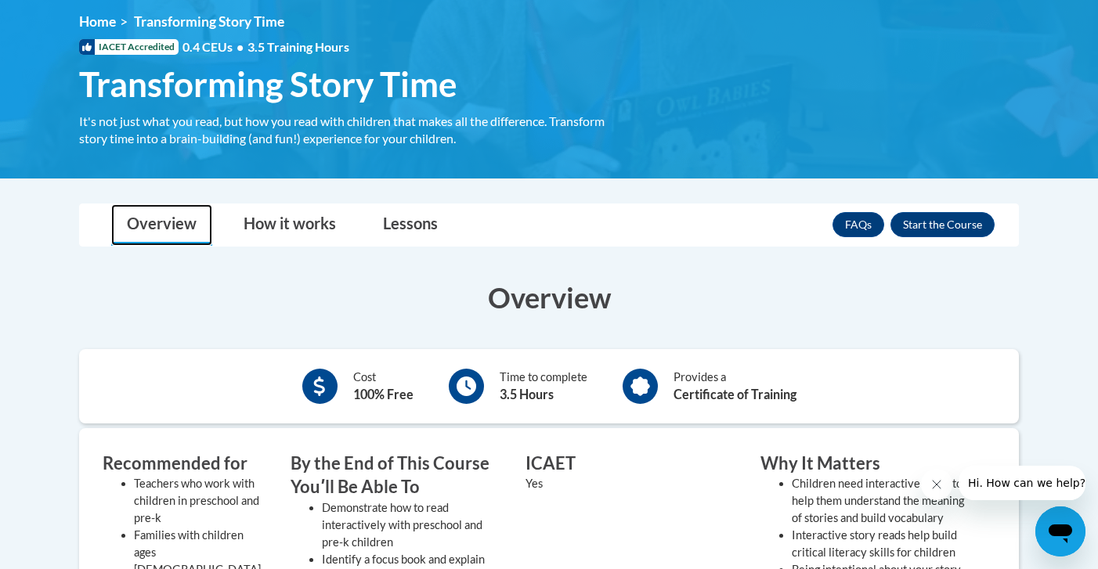
scroll to position [207, 0]
